Goal: Information Seeking & Learning: Learn about a topic

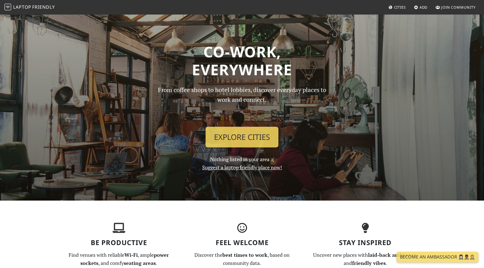
click at [398, 9] on span "Cities" at bounding box center [400, 7] width 12 height 5
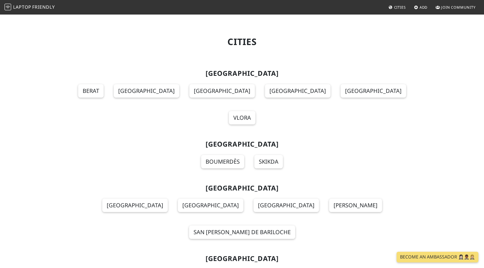
click at [394, 7] on span "Cities" at bounding box center [400, 7] width 12 height 5
click at [391, 7] on icon at bounding box center [391, 8] width 4 height 4
click at [14, 8] on span "Laptop" at bounding box center [22, 7] width 18 height 6
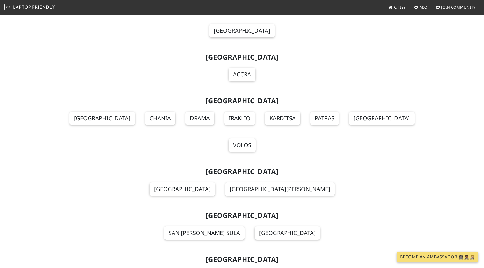
scroll to position [2216, 0]
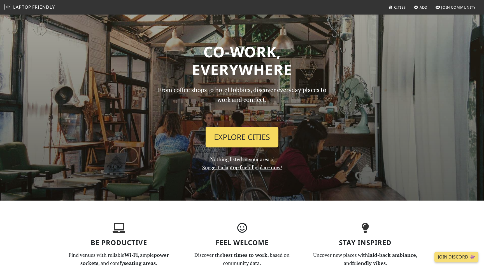
click at [239, 143] on link "Explore Cities" at bounding box center [242, 137] width 73 height 21
click at [403, 8] on span "Cities" at bounding box center [400, 7] width 12 height 5
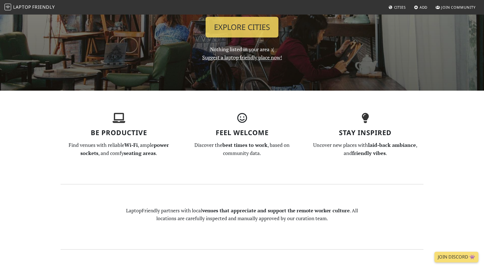
scroll to position [87, 0]
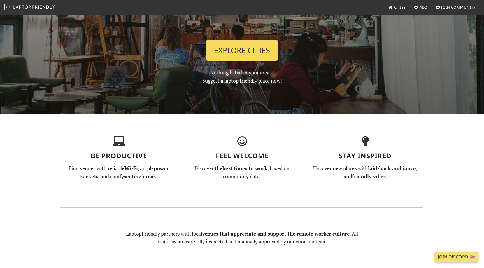
click at [253, 50] on link "Explore Cities" at bounding box center [242, 50] width 73 height 21
click at [248, 51] on link "Explore Cities" at bounding box center [242, 50] width 73 height 21
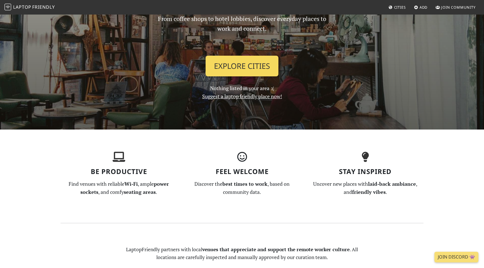
scroll to position [0, 0]
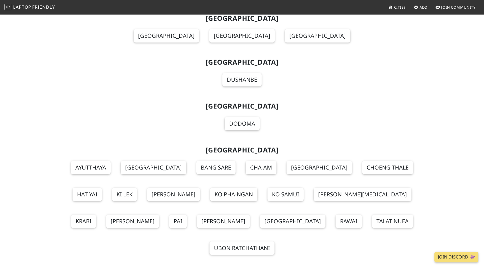
scroll to position [6104, 0]
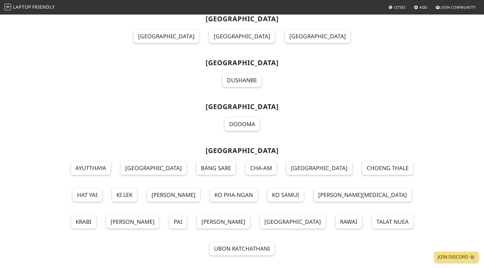
click at [422, 8] on span "Add" at bounding box center [424, 7] width 8 height 5
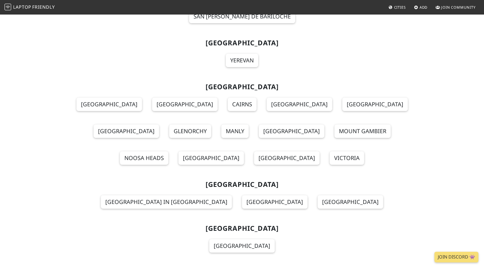
scroll to position [0, 0]
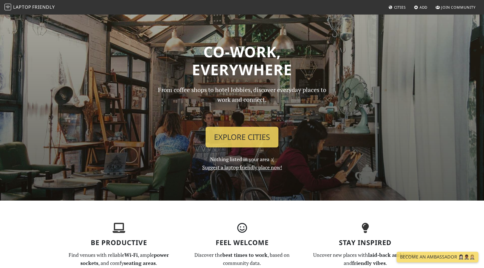
click at [399, 8] on span "Cities" at bounding box center [400, 7] width 12 height 5
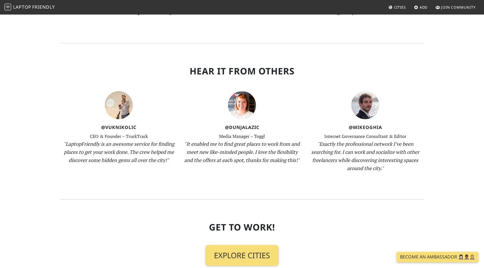
scroll to position [483, 0]
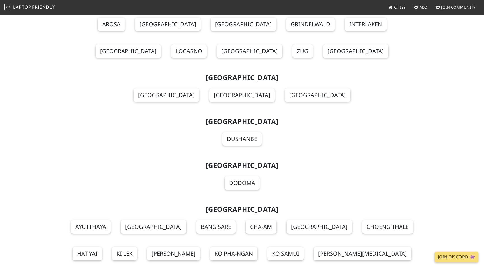
scroll to position [6023, 0]
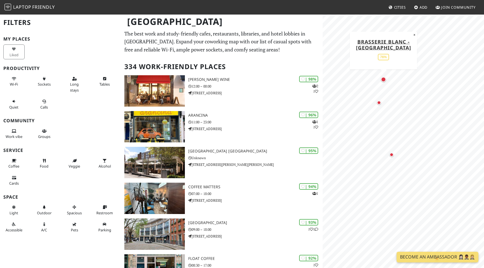
click at [384, 81] on div "Map marker" at bounding box center [383, 79] width 5 height 5
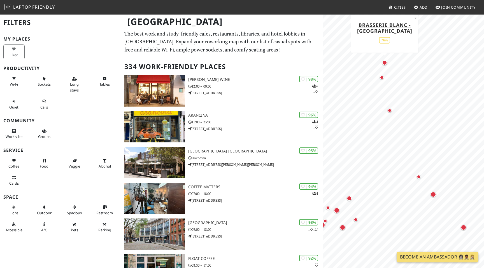
click at [386, 62] on div "Map marker" at bounding box center [384, 62] width 5 height 5
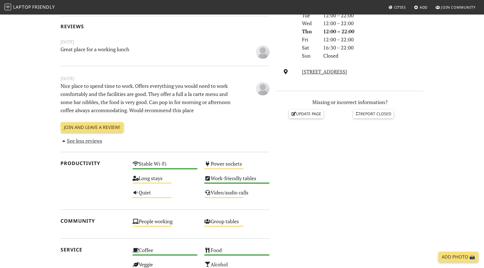
scroll to position [175, 0]
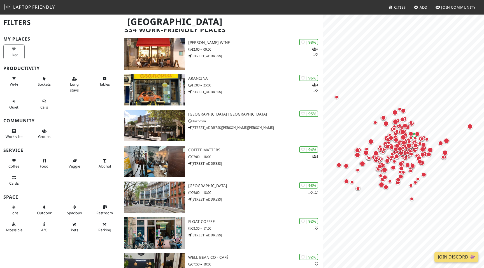
scroll to position [55, 0]
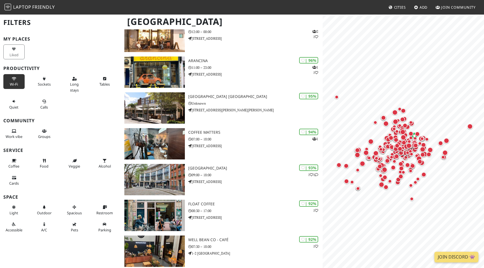
click at [15, 86] on span "Wi-Fi" at bounding box center [14, 84] width 8 height 5
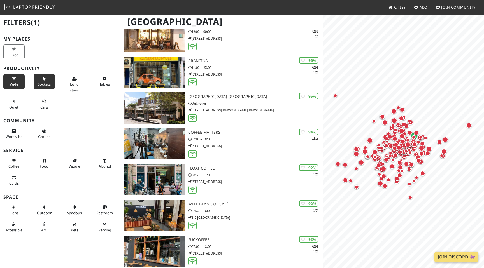
click at [39, 85] on span "Sockets" at bounding box center [44, 84] width 13 height 5
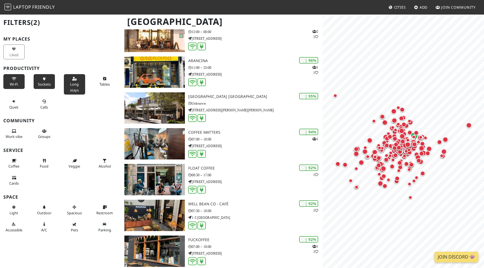
click at [72, 86] on span "Long stays" at bounding box center [74, 87] width 9 height 11
click at [103, 81] on button "Tables" at bounding box center [104, 81] width 21 height 15
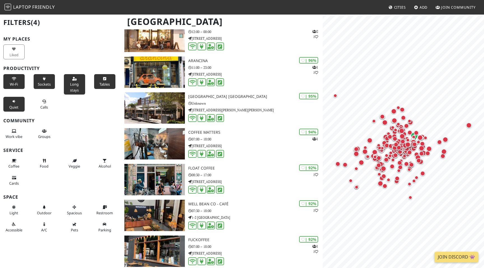
click at [15, 103] on icon at bounding box center [14, 102] width 4 height 4
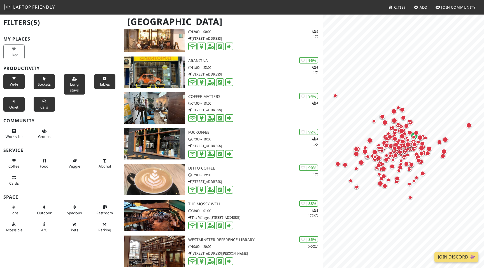
click at [41, 104] on button "Calls" at bounding box center [44, 104] width 21 height 15
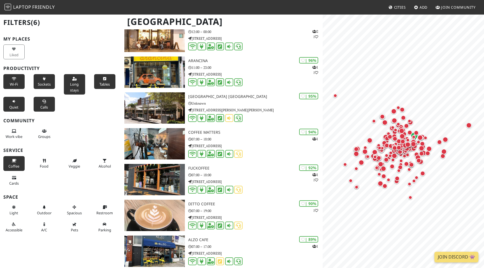
click at [18, 163] on button "Coffee" at bounding box center [13, 163] width 21 height 15
click at [40, 163] on button "Food" at bounding box center [44, 163] width 21 height 15
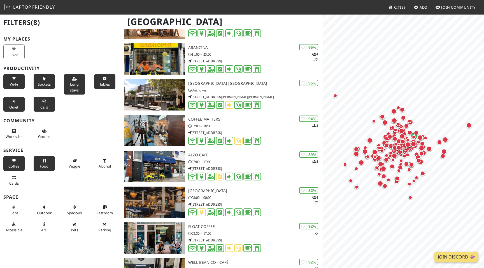
scroll to position [69, 0]
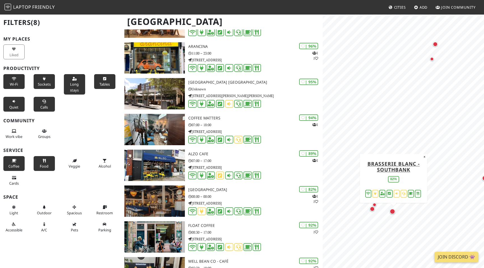
click at [393, 212] on div "Map marker" at bounding box center [393, 212] width 6 height 6
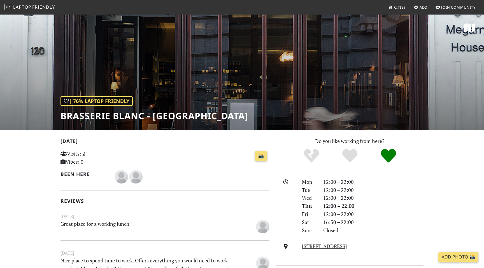
click at [78, 114] on h1 "Brasserie Blanc - [GEOGRAPHIC_DATA]" at bounding box center [155, 116] width 188 height 11
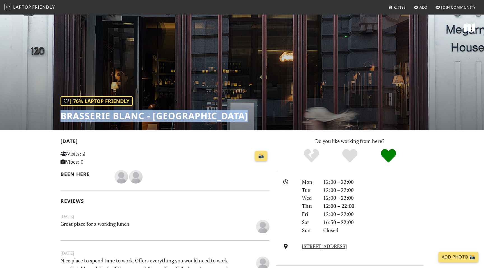
click at [78, 114] on h1 "Brasserie Blanc - [GEOGRAPHIC_DATA]" at bounding box center [155, 116] width 188 height 11
copy div "Brasserie Blanc - Chancery Lane"
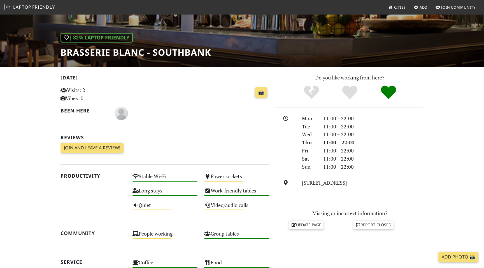
scroll to position [61, 0]
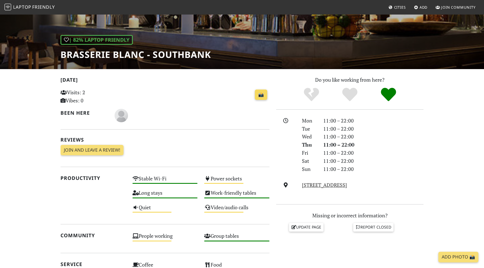
click at [260, 98] on link "📸" at bounding box center [261, 95] width 12 height 11
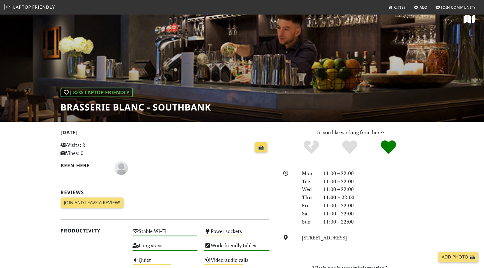
scroll to position [0, 0]
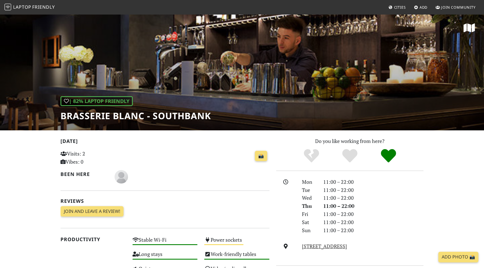
click at [147, 116] on h1 "Brasserie Blanc - Southbank" at bounding box center [136, 116] width 150 height 11
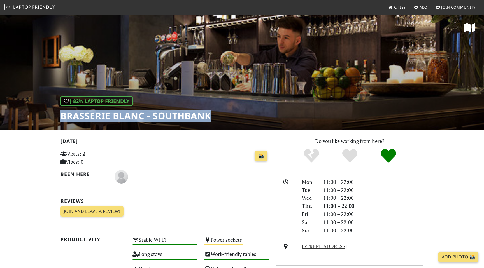
click at [147, 116] on h1 "Brasserie Blanc - Southbank" at bounding box center [136, 116] width 150 height 11
copy div "Brasserie Blanc - Southbank"
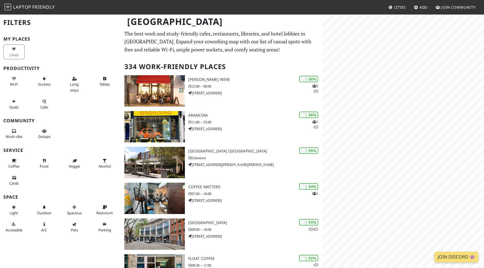
scroll to position [69, 0]
